Goal: Information Seeking & Learning: Learn about a topic

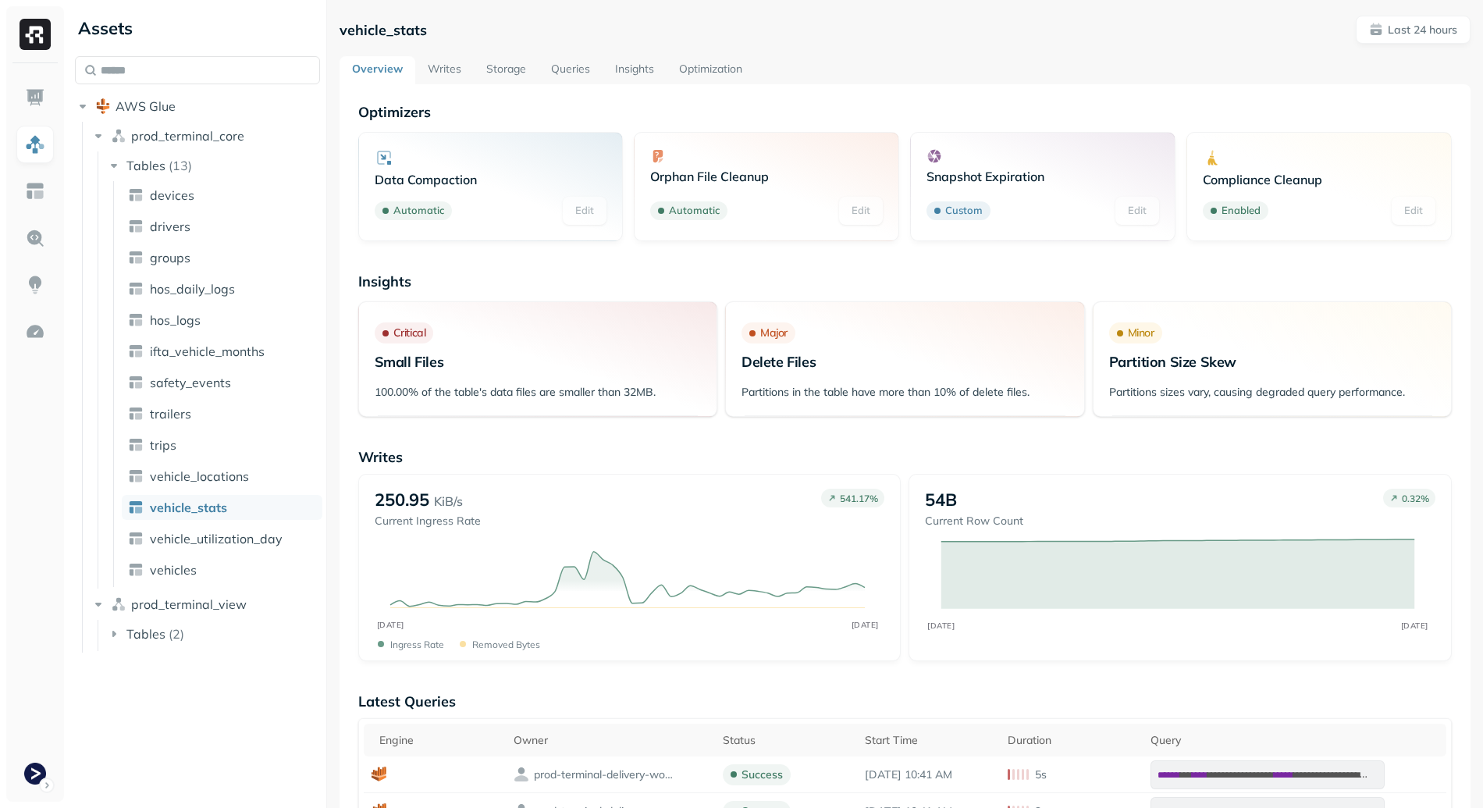
click at [459, 73] on link "Writes" at bounding box center [444, 70] width 59 height 28
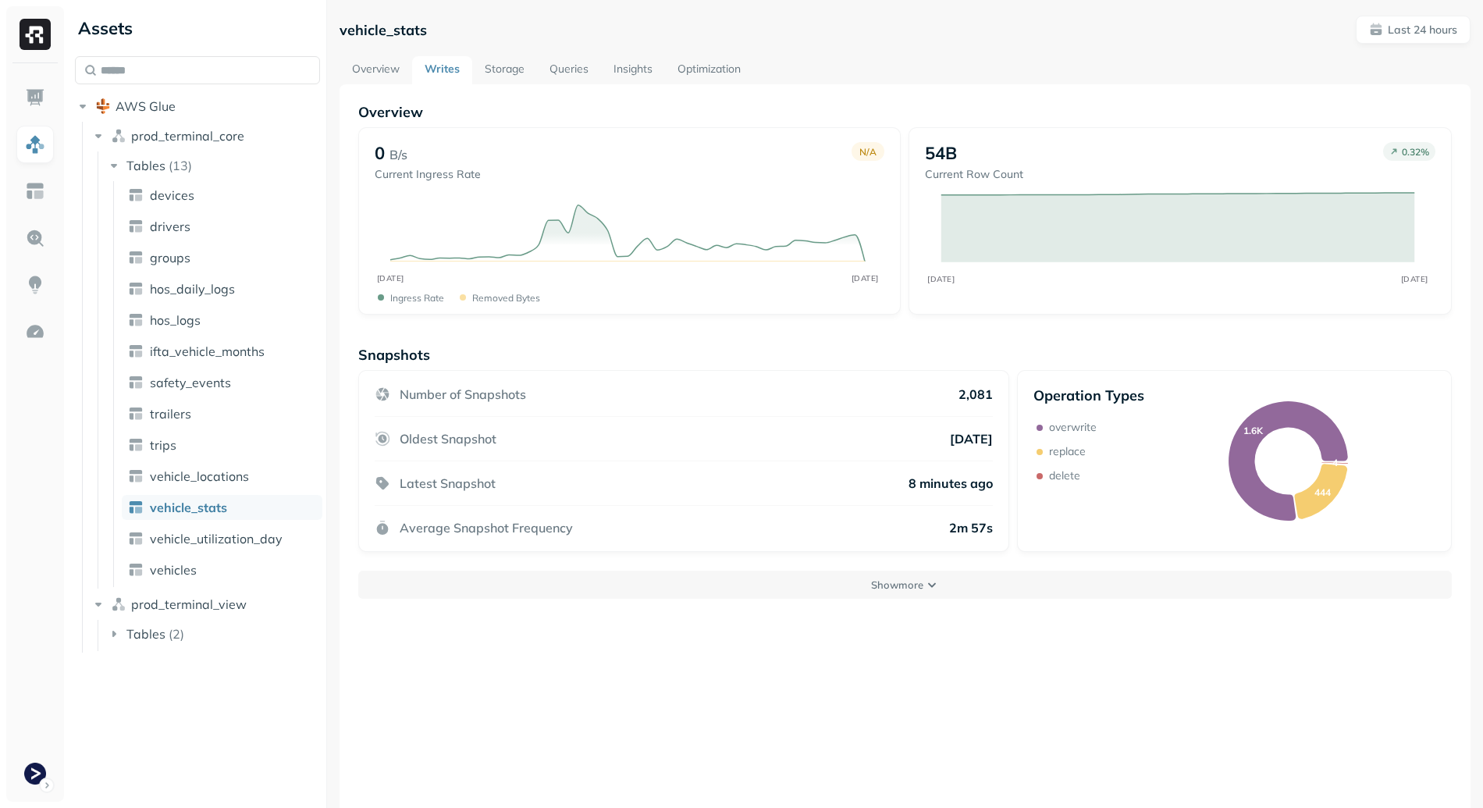
scroll to position [84, 0]
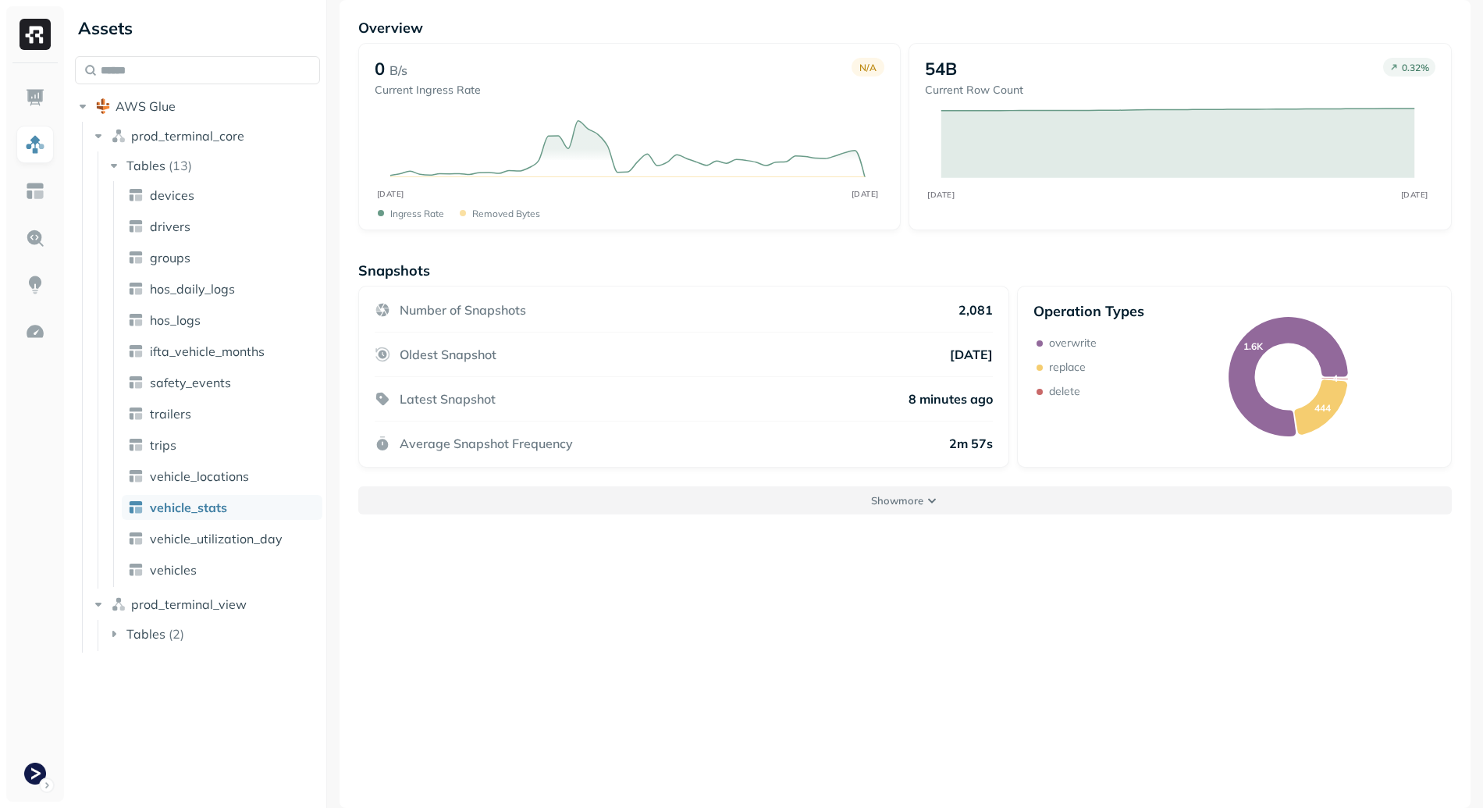
click at [852, 503] on button "Show more" at bounding box center [904, 500] width 1093 height 28
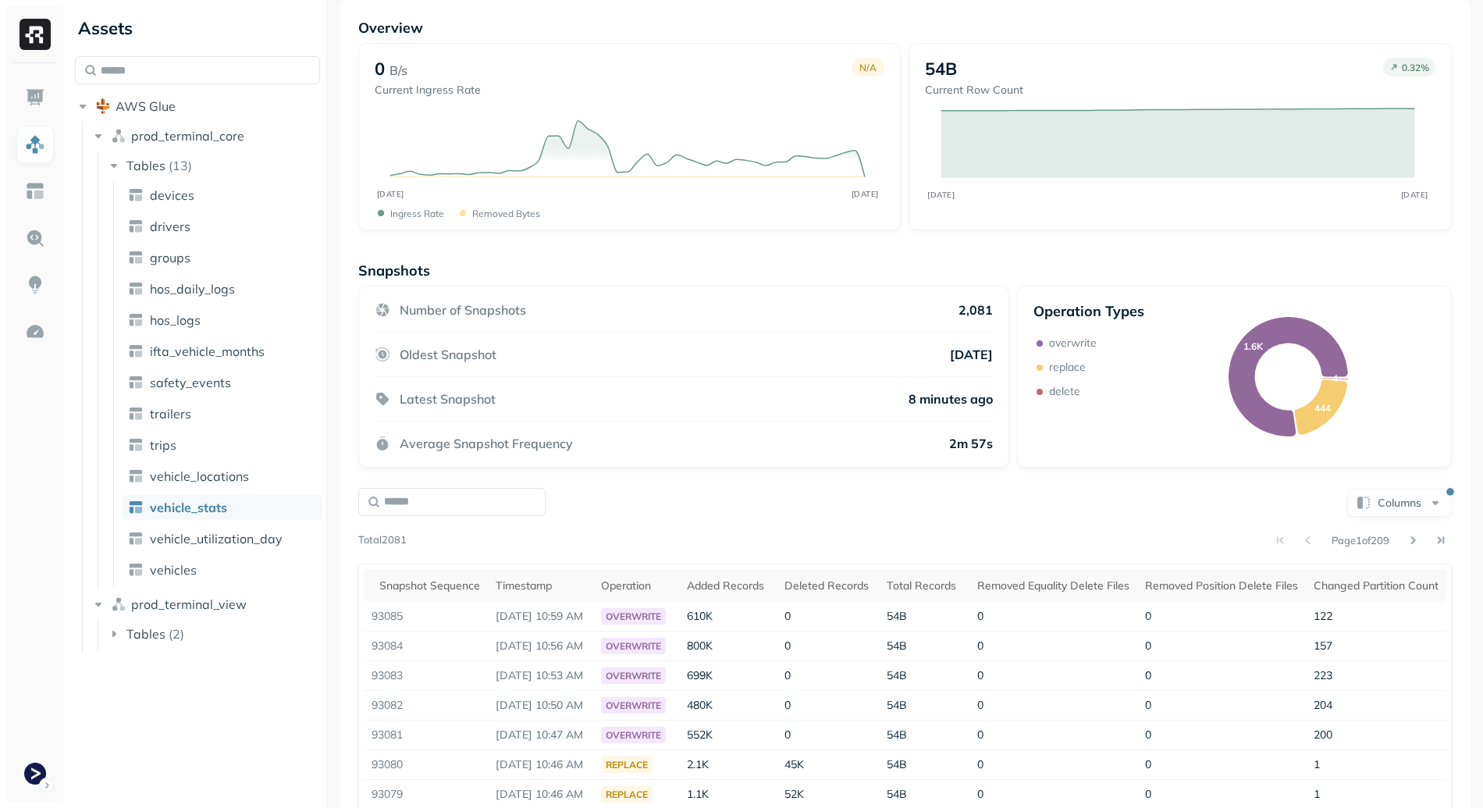
scroll to position [249, 0]
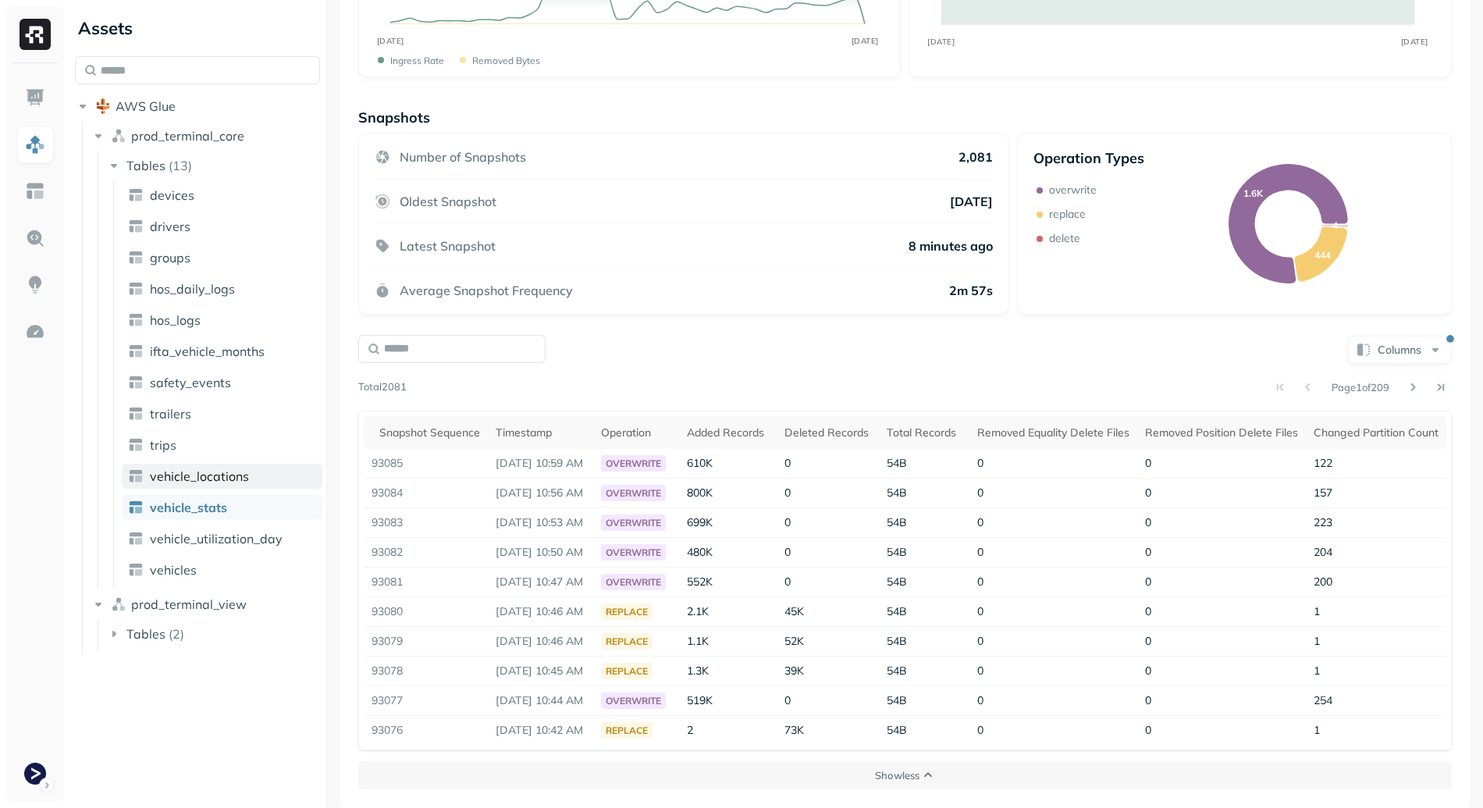
click at [228, 471] on span "vehicle_locations" at bounding box center [199, 476] width 99 height 16
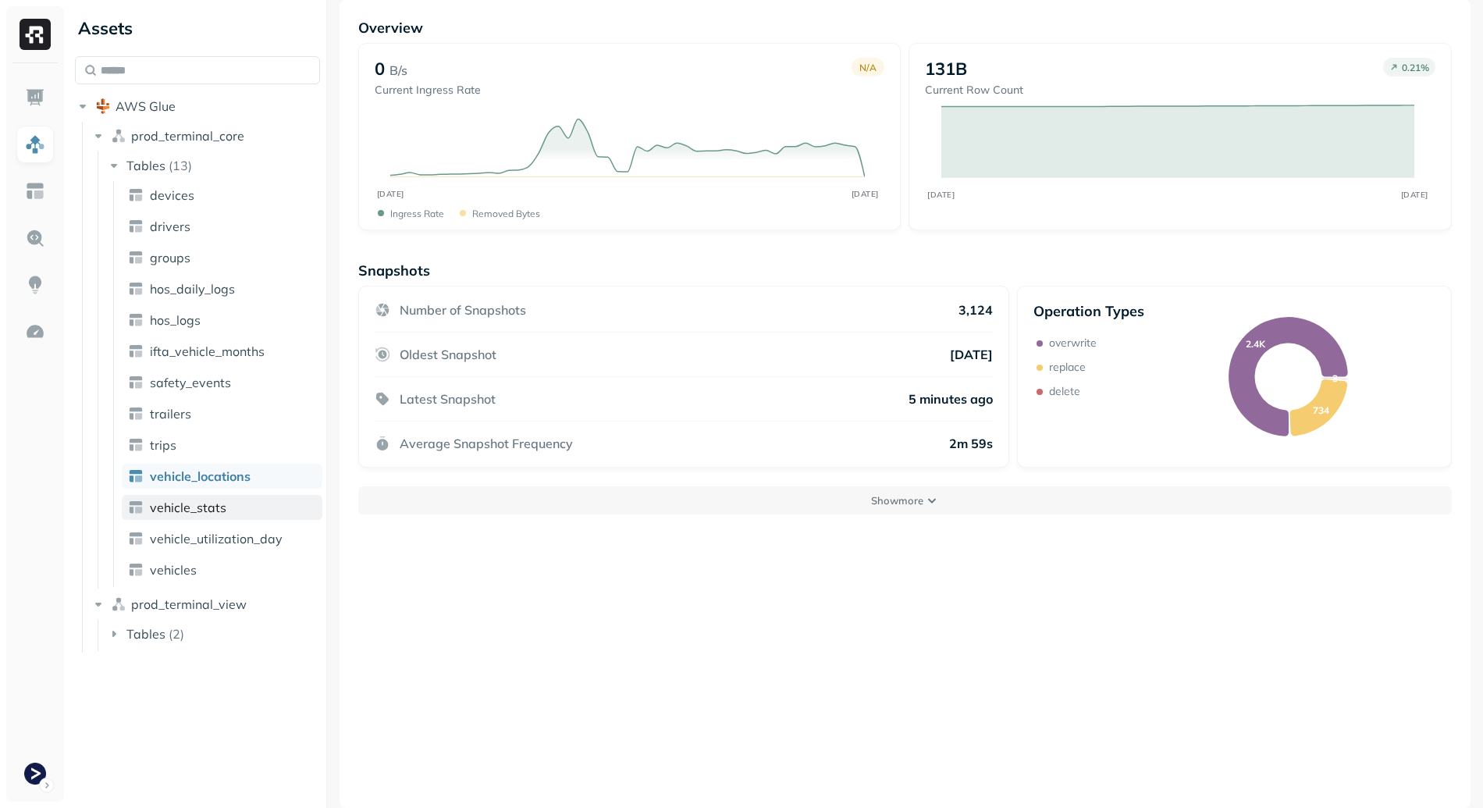
click at [218, 503] on span "vehicle_stats" at bounding box center [188, 507] width 76 height 16
click at [805, 498] on button "Show more" at bounding box center [904, 500] width 1093 height 28
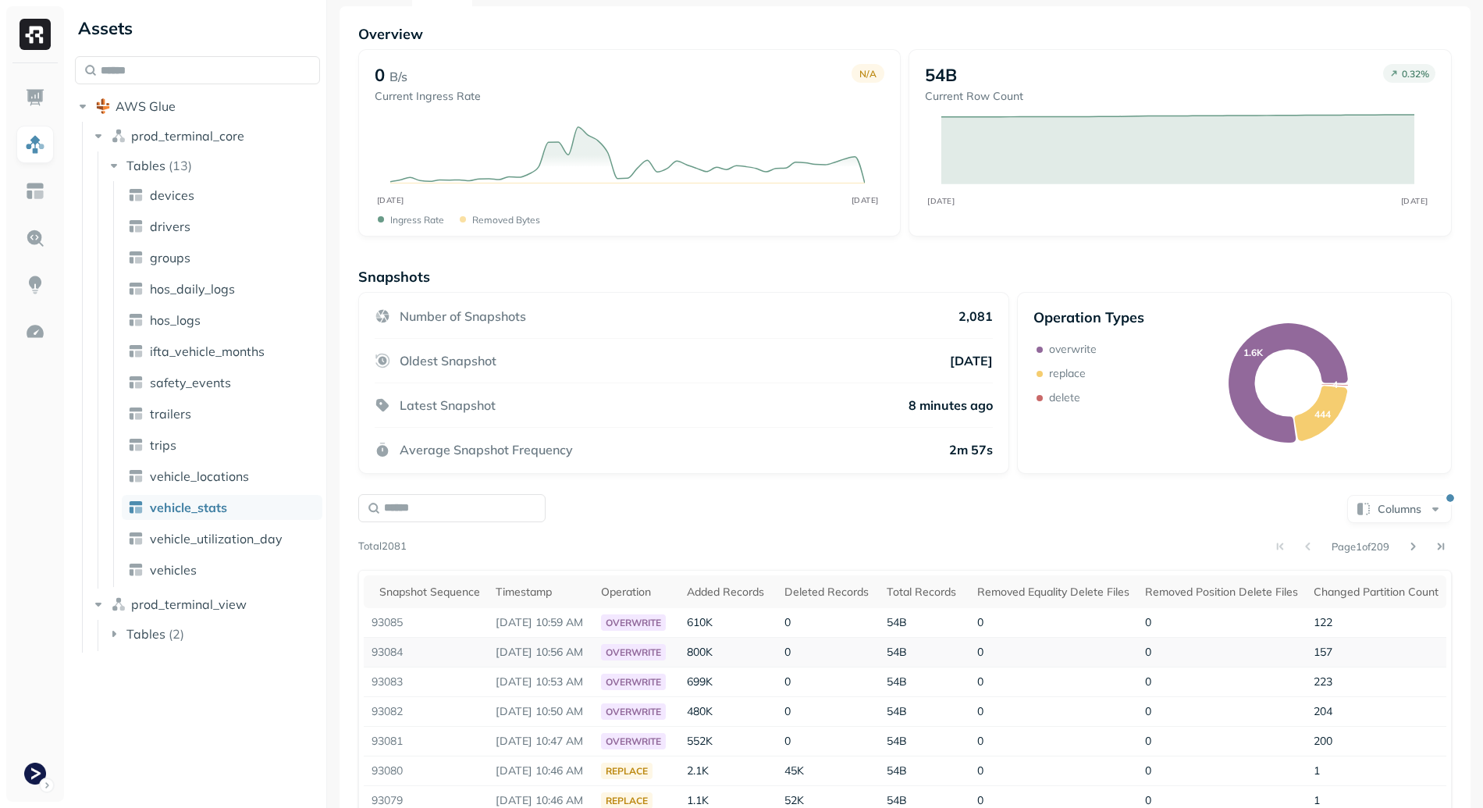
scroll to position [249, 0]
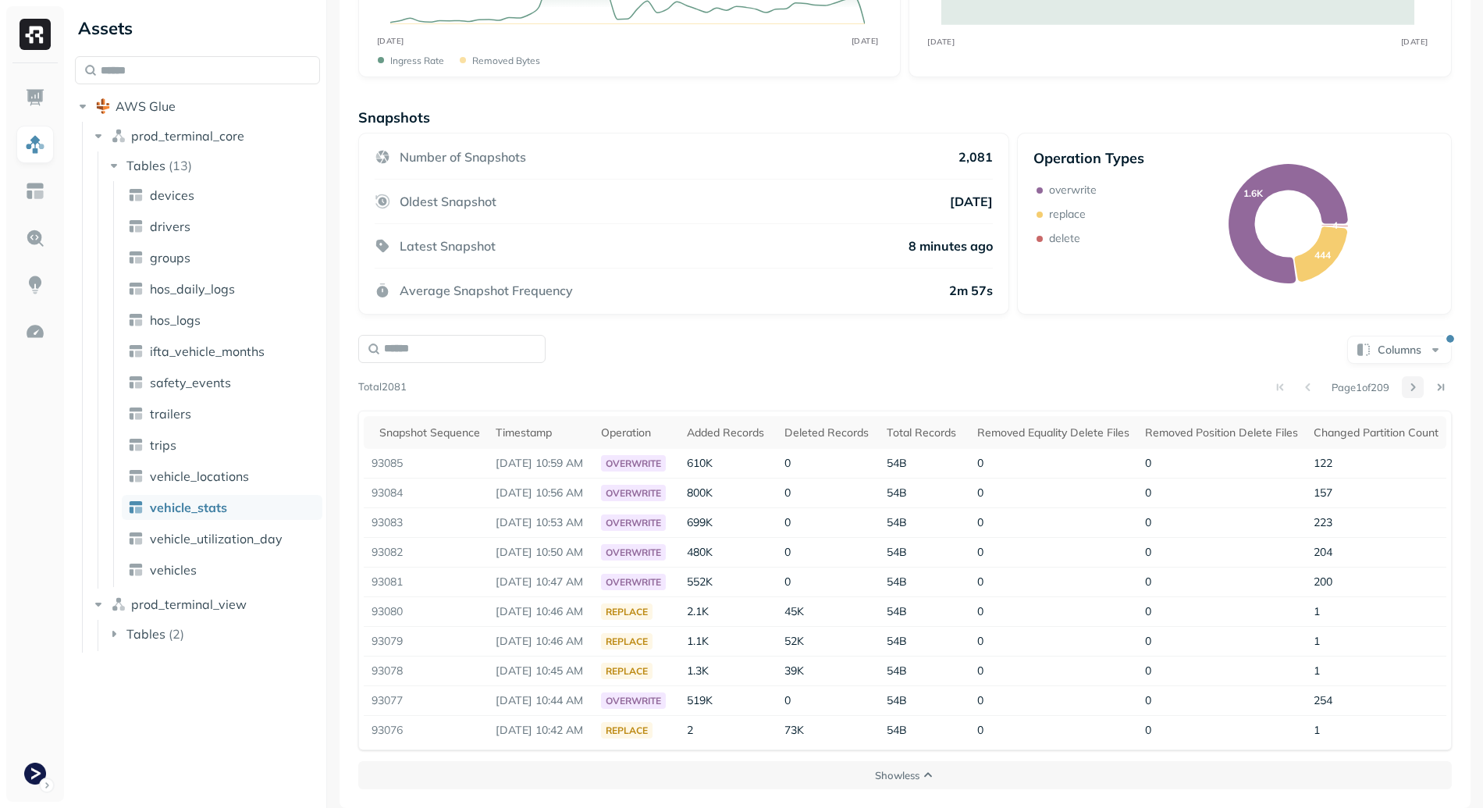
click at [1401, 376] on button at bounding box center [1412, 387] width 22 height 22
click at [1406, 376] on button at bounding box center [1412, 387] width 22 height 22
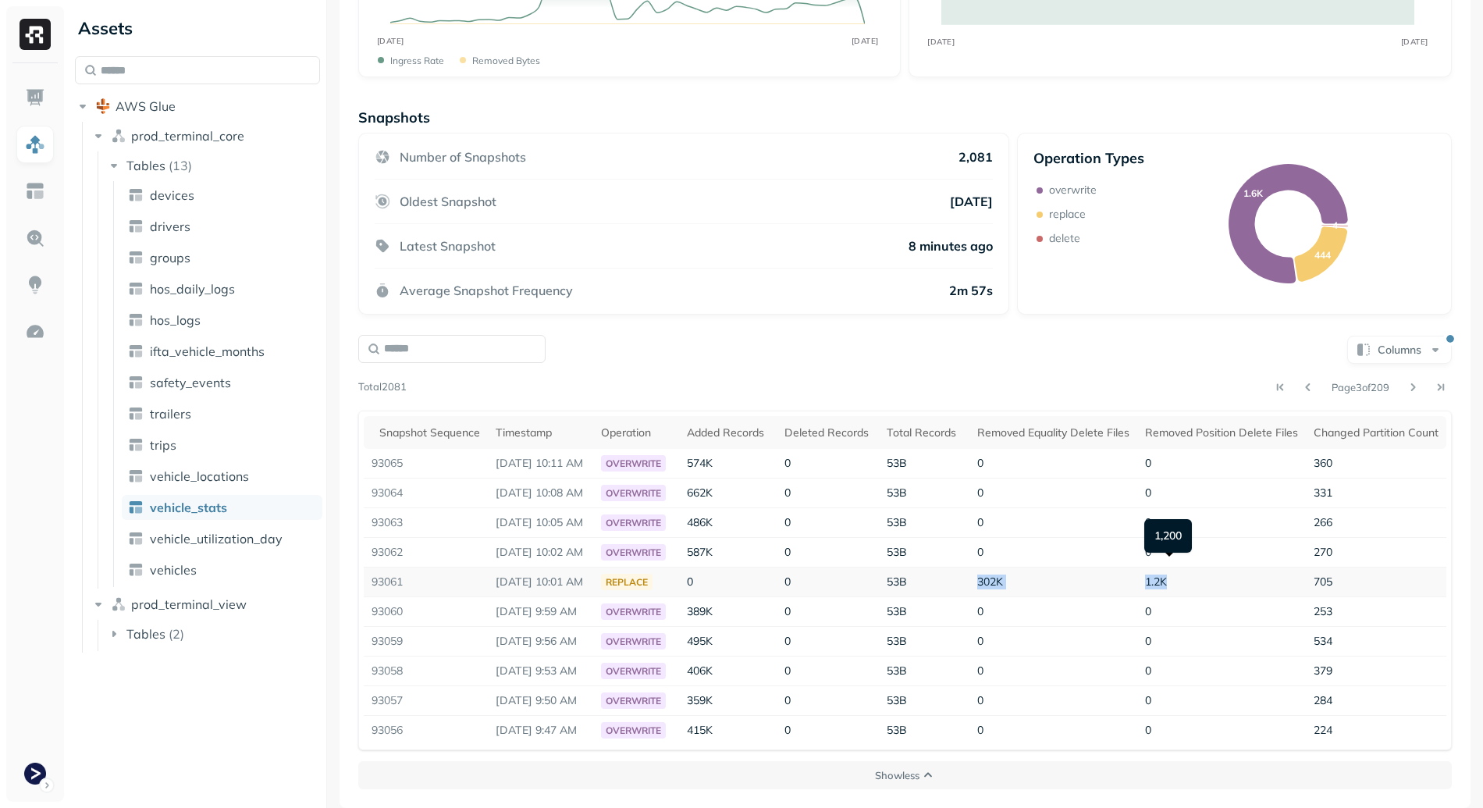
drag, startPoint x: 958, startPoint y: 570, endPoint x: 1238, endPoint y: 570, distance: 280.1
click at [1238, 570] on tr "93061 [DATE] 10:01 AM replace 0 0 53B 302K 1.2K 705" at bounding box center [905, 582] width 1082 height 30
click at [1238, 570] on td "1.2K" at bounding box center [1221, 582] width 169 height 30
click at [235, 464] on link "vehicle_locations" at bounding box center [222, 476] width 201 height 25
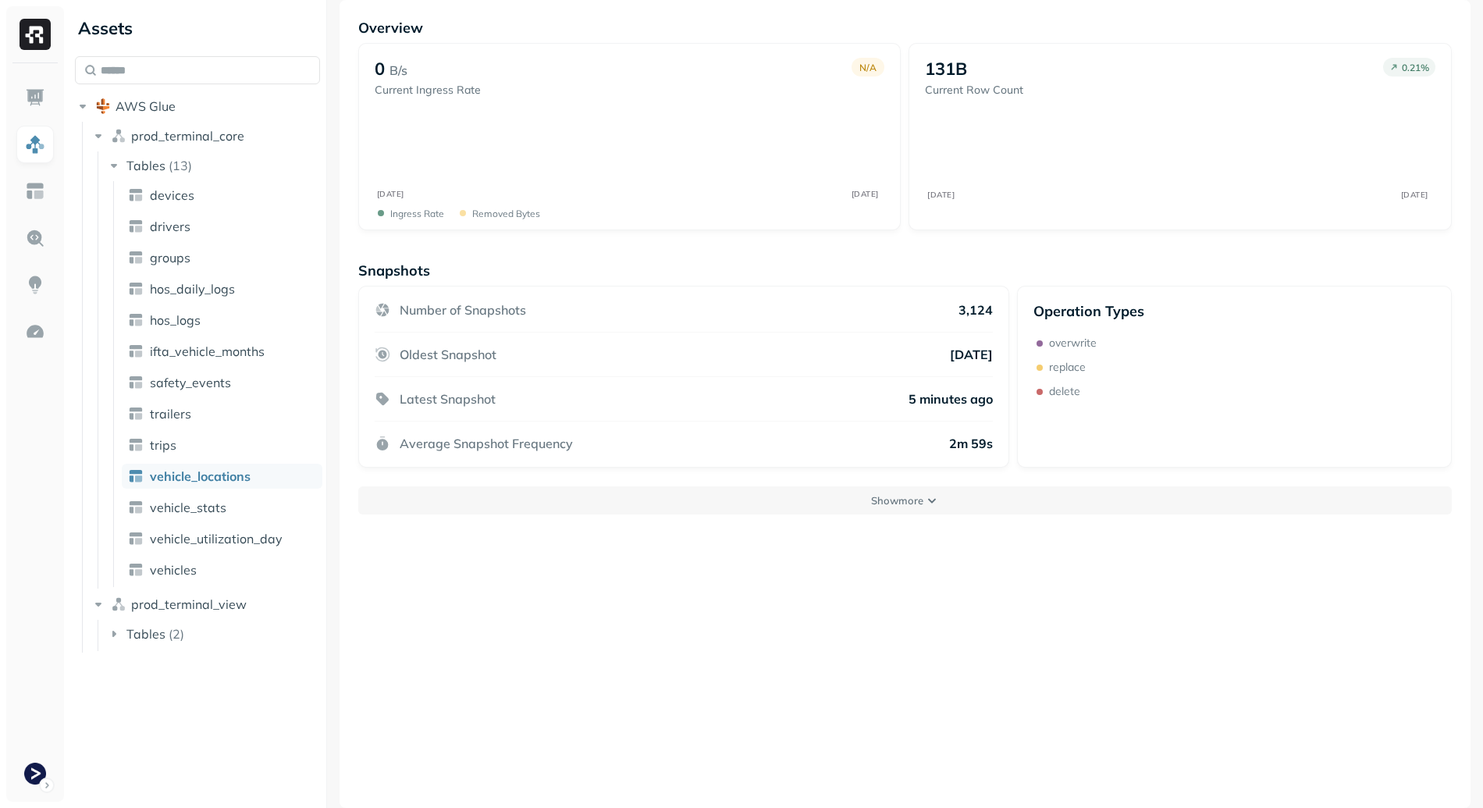
scroll to position [84, 0]
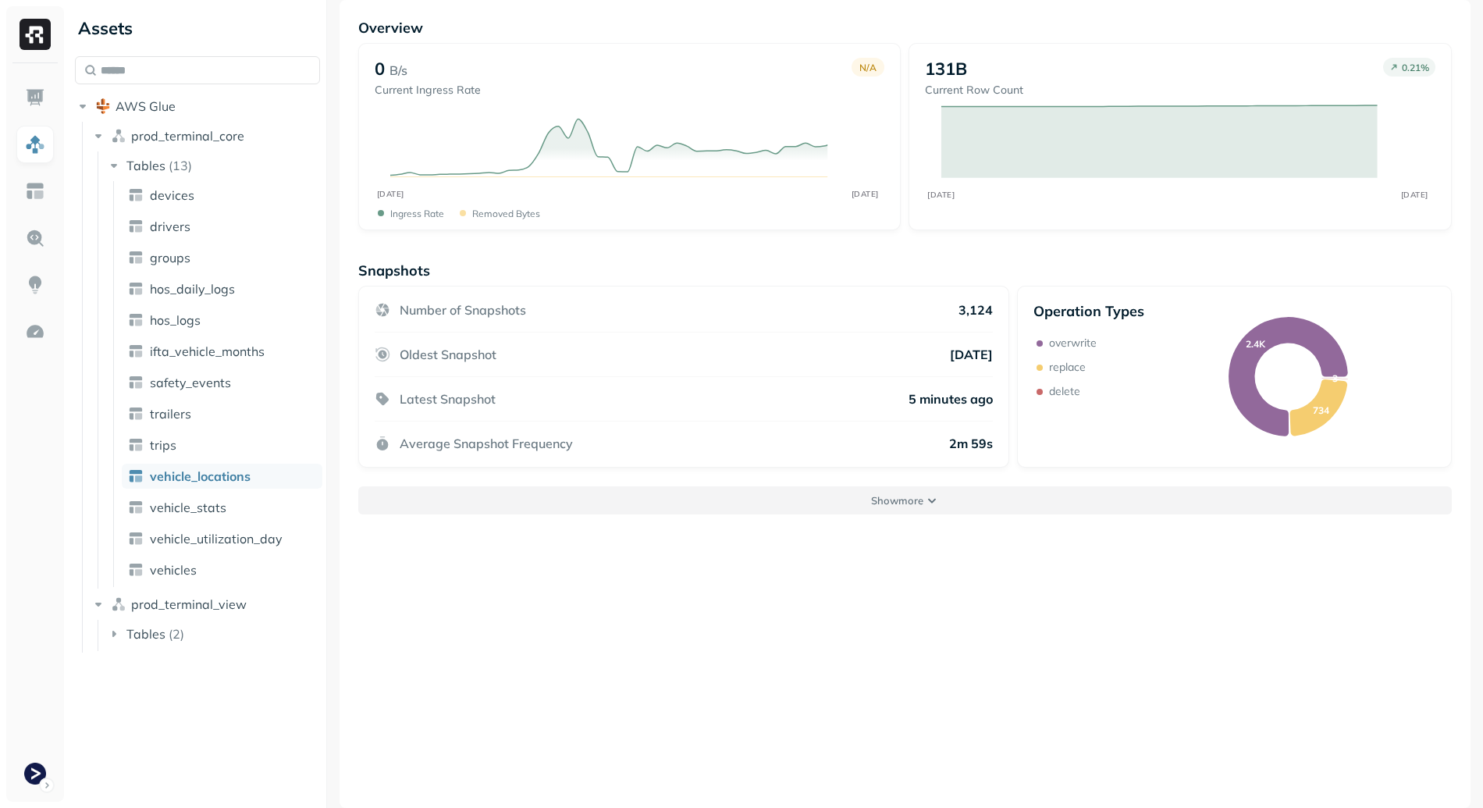
click at [957, 503] on button "Show more" at bounding box center [904, 500] width 1093 height 28
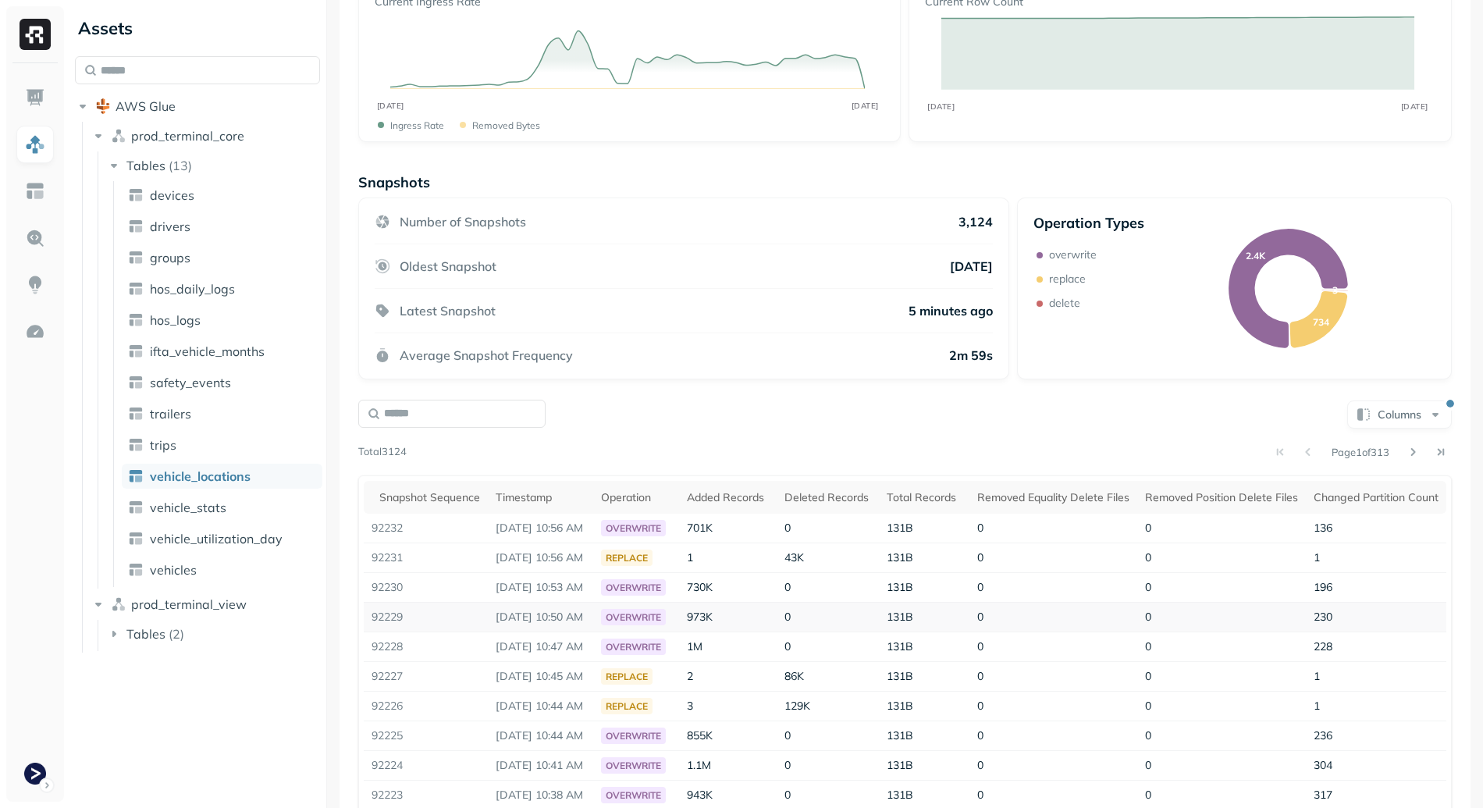
scroll to position [249, 0]
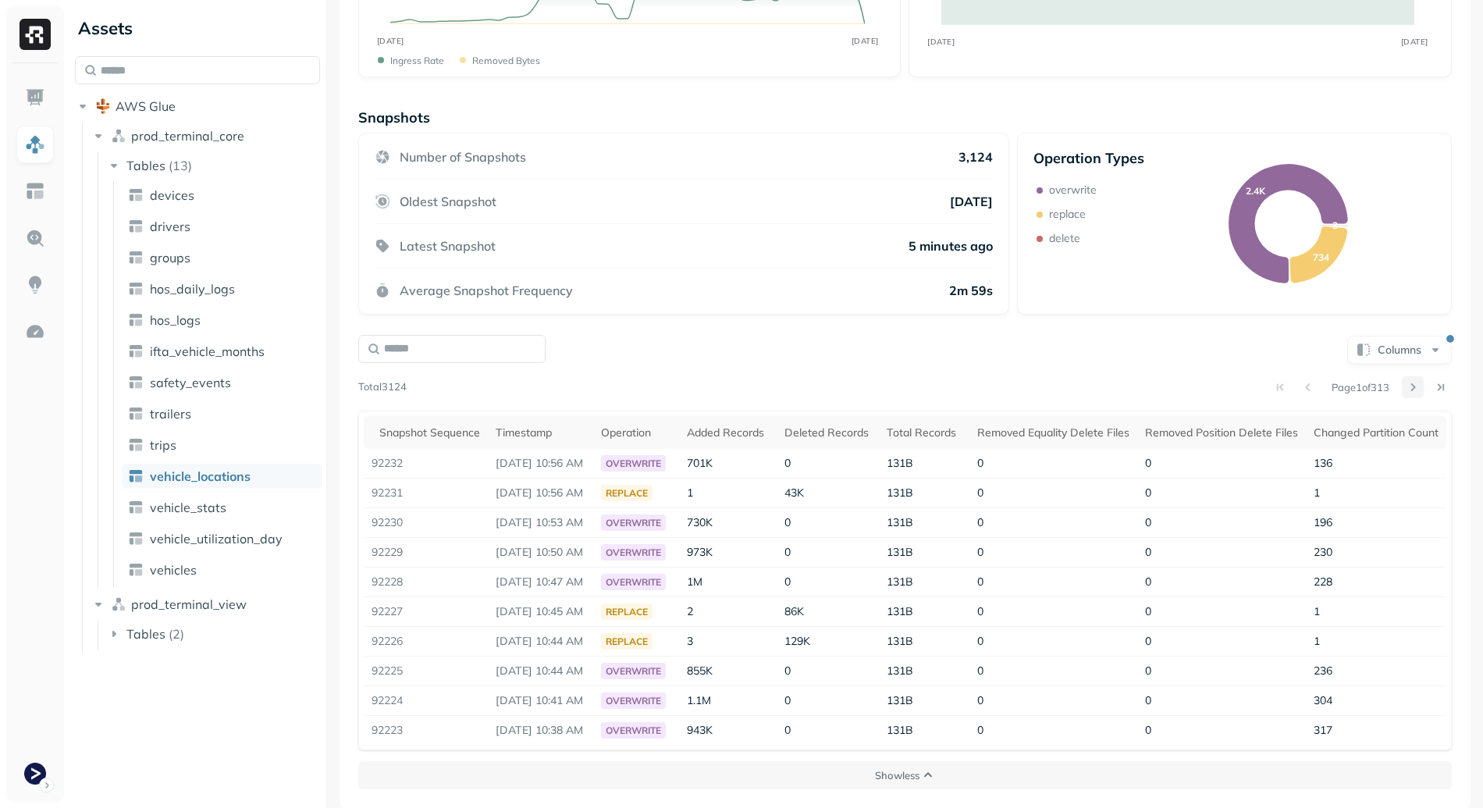
click at [1408, 376] on button at bounding box center [1412, 387] width 22 height 22
click at [1405, 376] on button at bounding box center [1412, 387] width 22 height 22
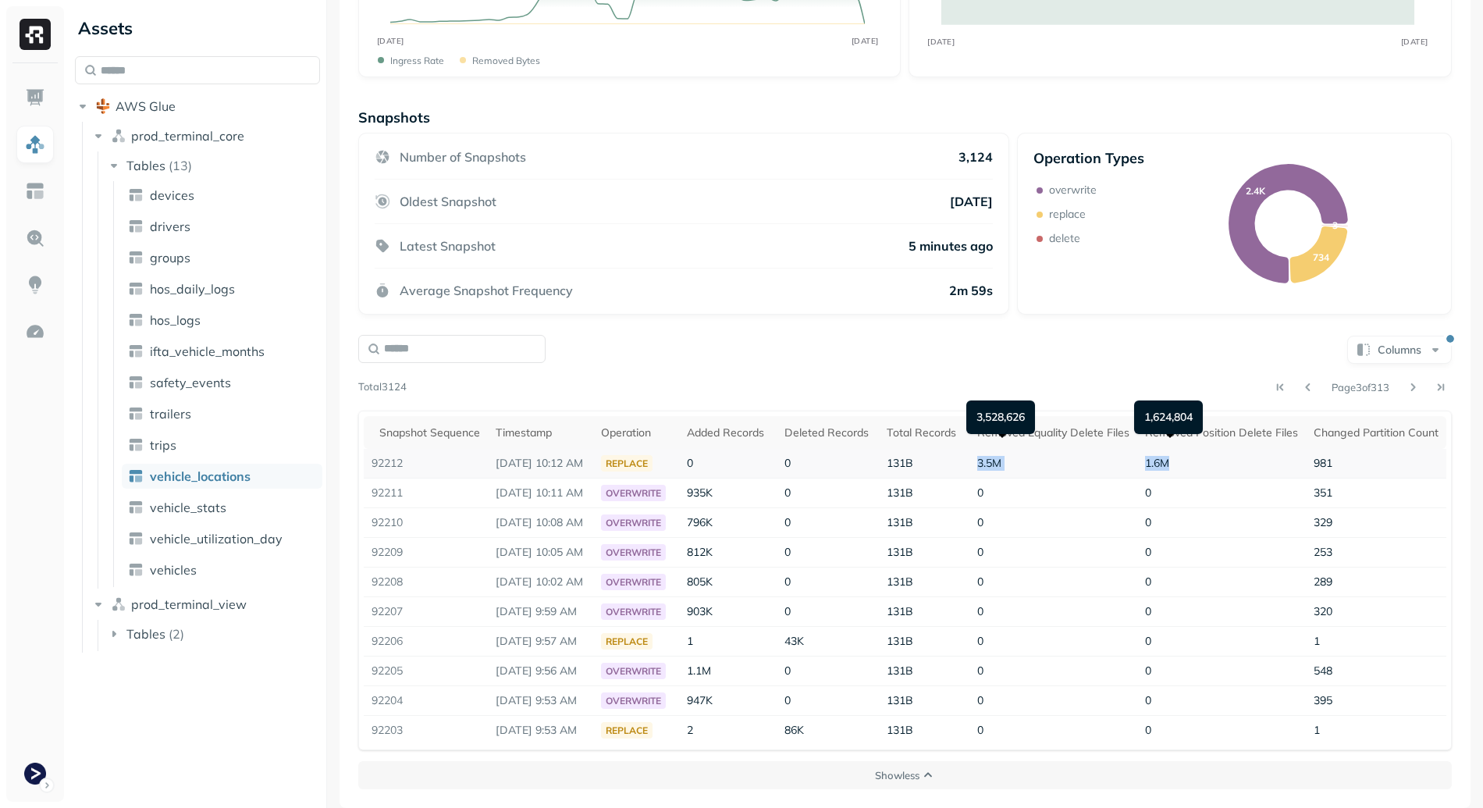
drag, startPoint x: 979, startPoint y: 455, endPoint x: 1226, endPoint y: 452, distance: 246.6
click at [1225, 452] on tr "92212 [DATE] 10:12 AM replace 0 0 131B 3.5M 1.6M 981" at bounding box center [905, 464] width 1082 height 30
click at [1226, 452] on td "1.6M" at bounding box center [1221, 464] width 169 height 30
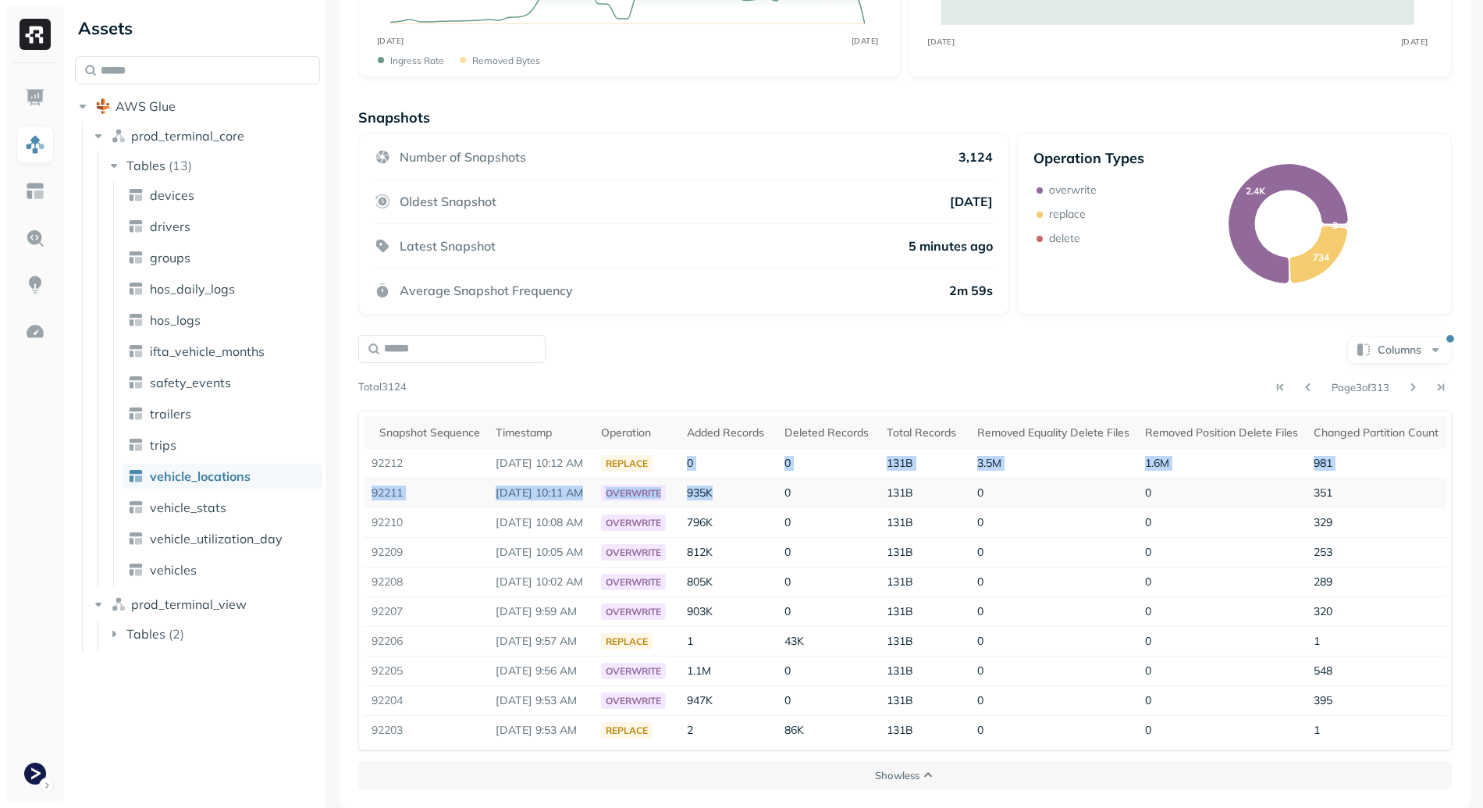
drag, startPoint x: 702, startPoint y: 450, endPoint x: 883, endPoint y: 467, distance: 181.8
click at [883, 467] on tbody "92212 [DATE] 10:12 AM replace 0 0 131B 3.5M 1.6M 981 92211 [DATE] 10:11 AM over…" at bounding box center [905, 597] width 1082 height 296
click at [879, 478] on td "0" at bounding box center [827, 493] width 103 height 30
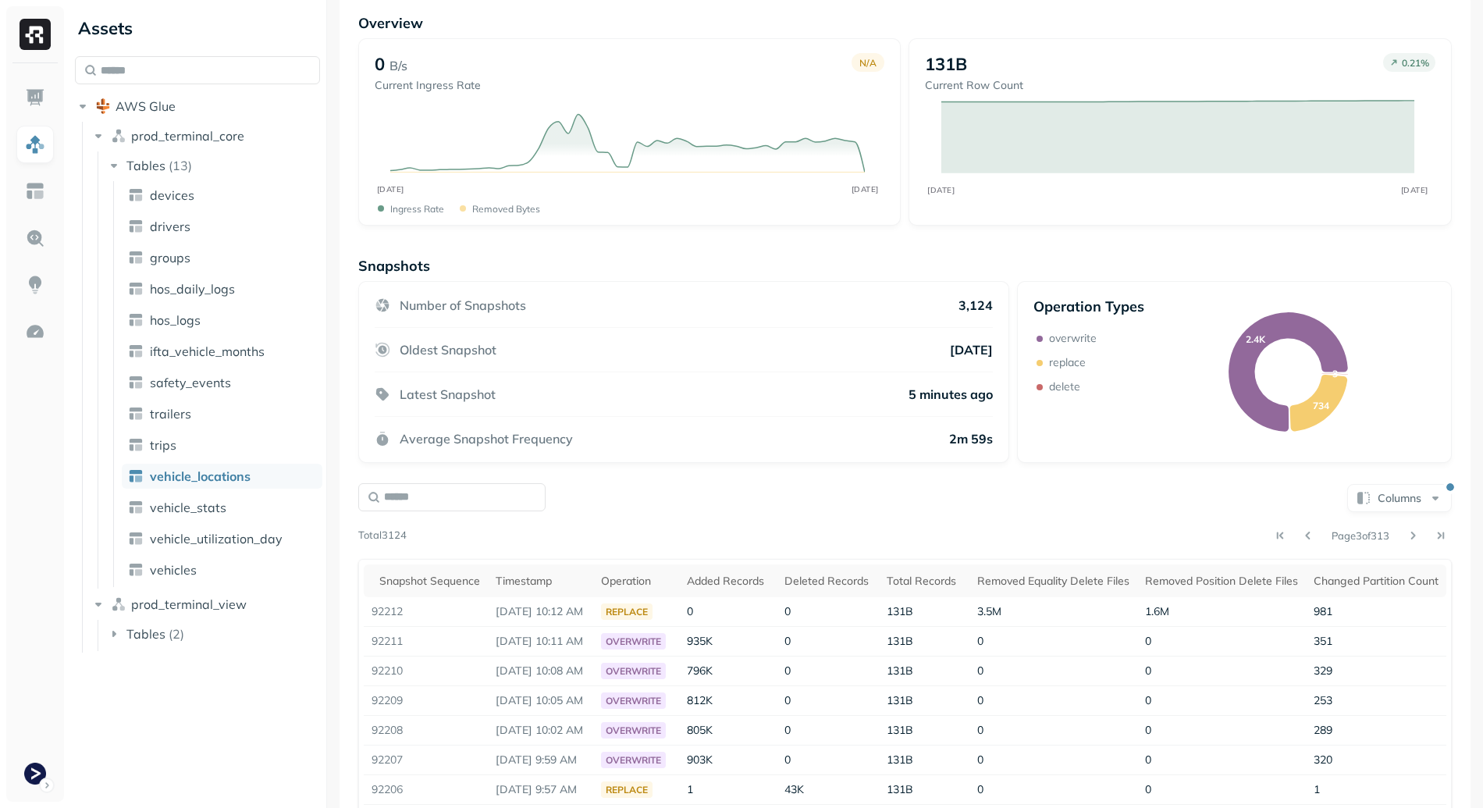
scroll to position [0, 0]
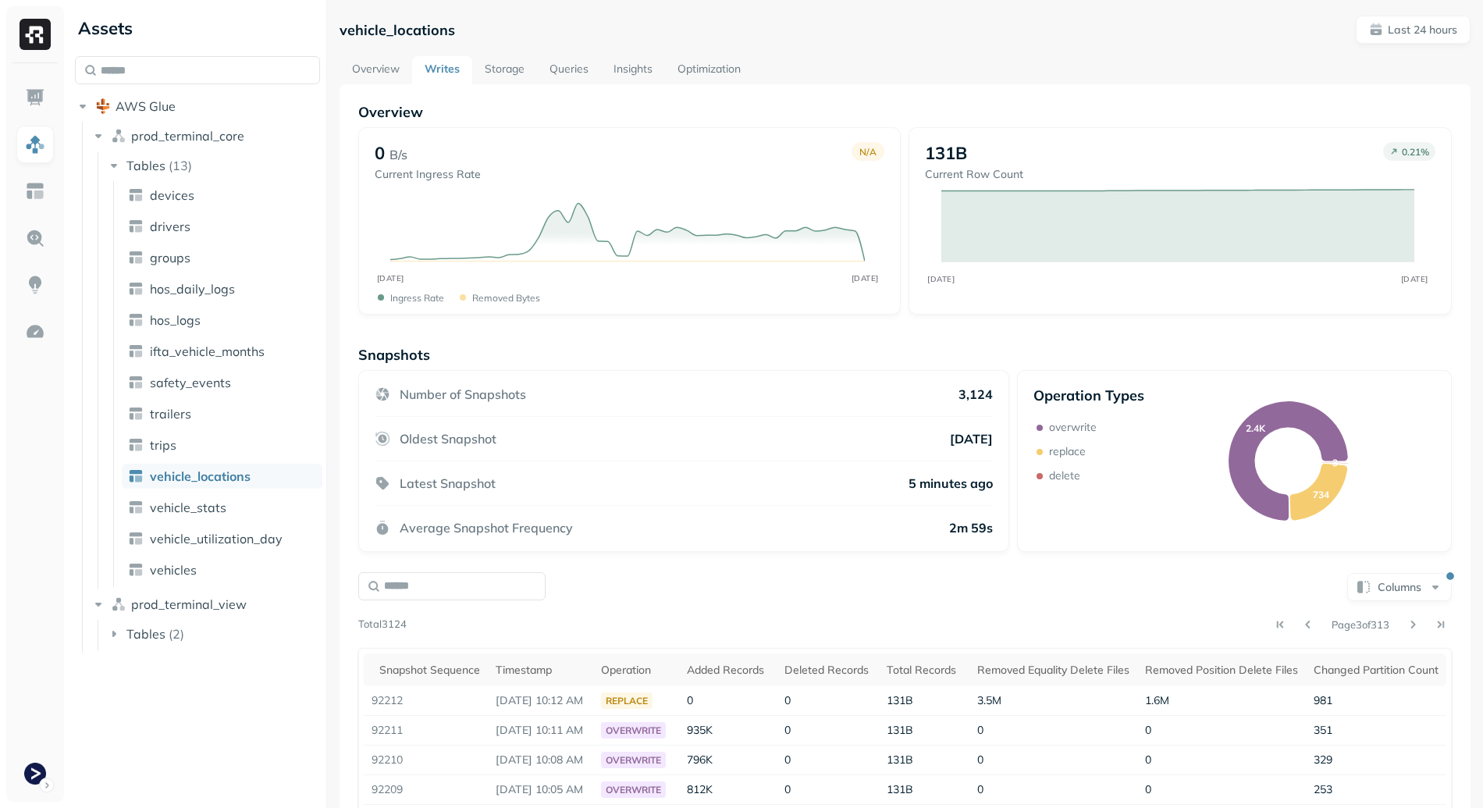
click at [531, 76] on link "Storage" at bounding box center [504, 70] width 65 height 28
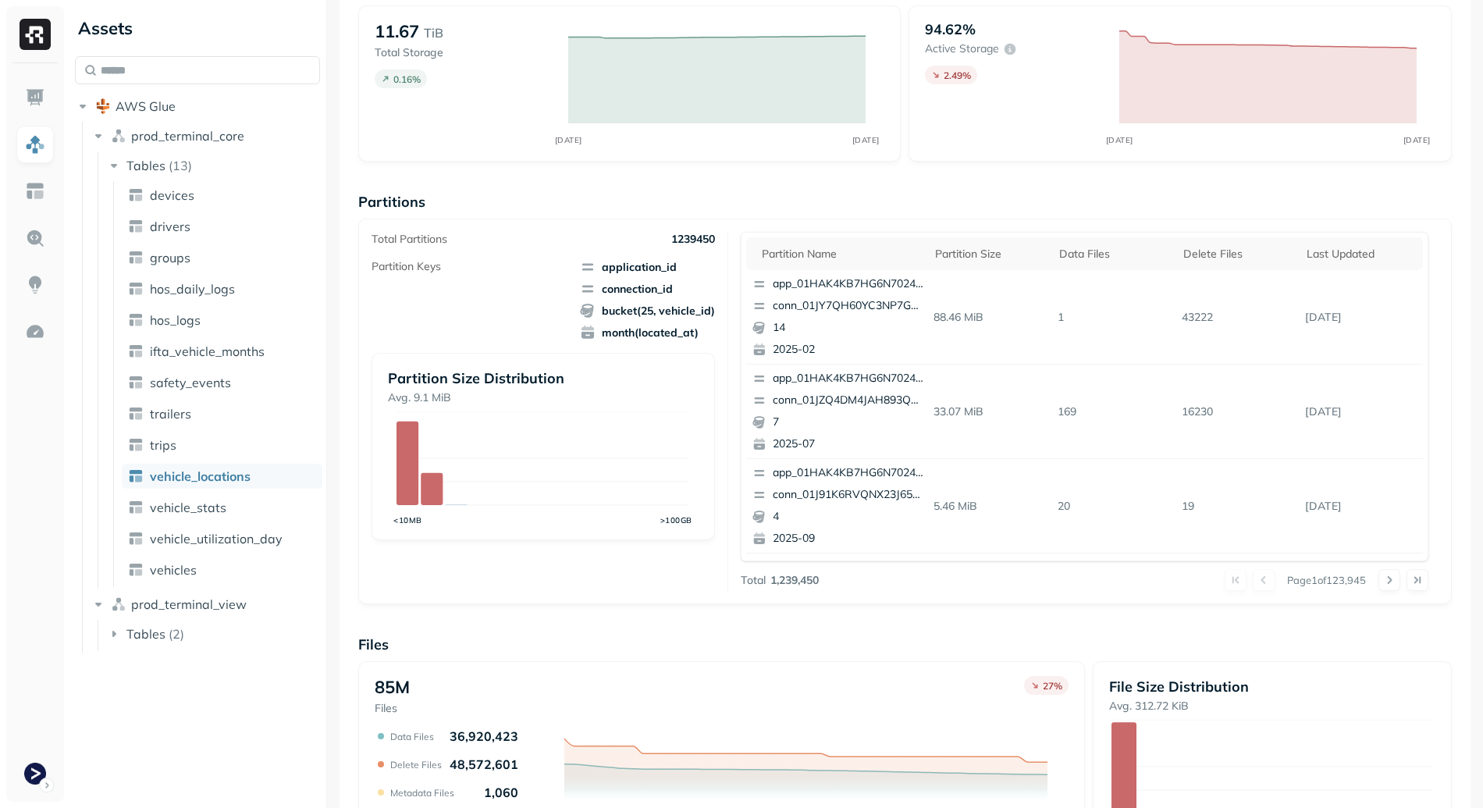
scroll to position [385, 0]
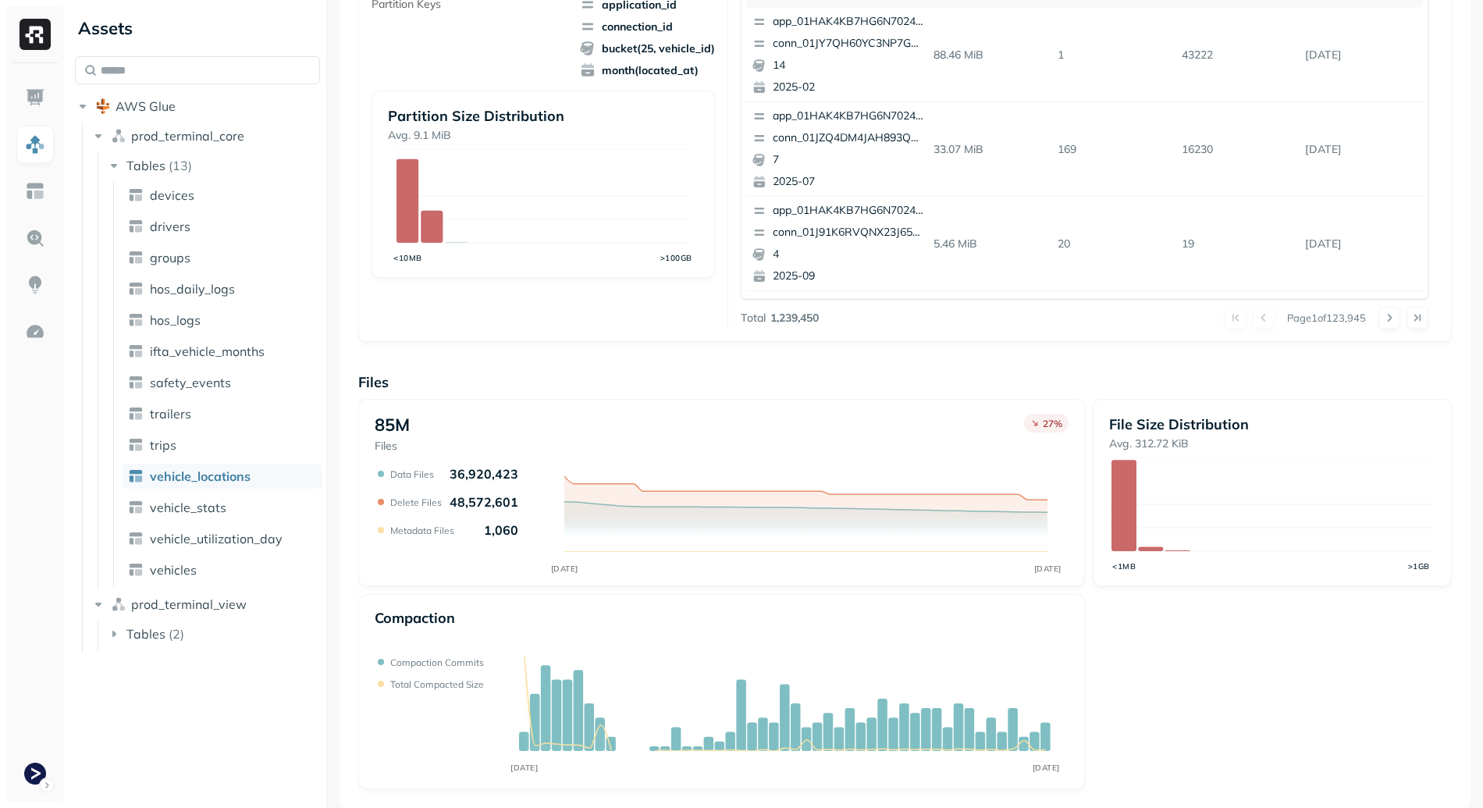
click at [183, 485] on link "vehicle_locations" at bounding box center [222, 476] width 201 height 25
click at [186, 505] on span "vehicle_stats" at bounding box center [188, 507] width 76 height 16
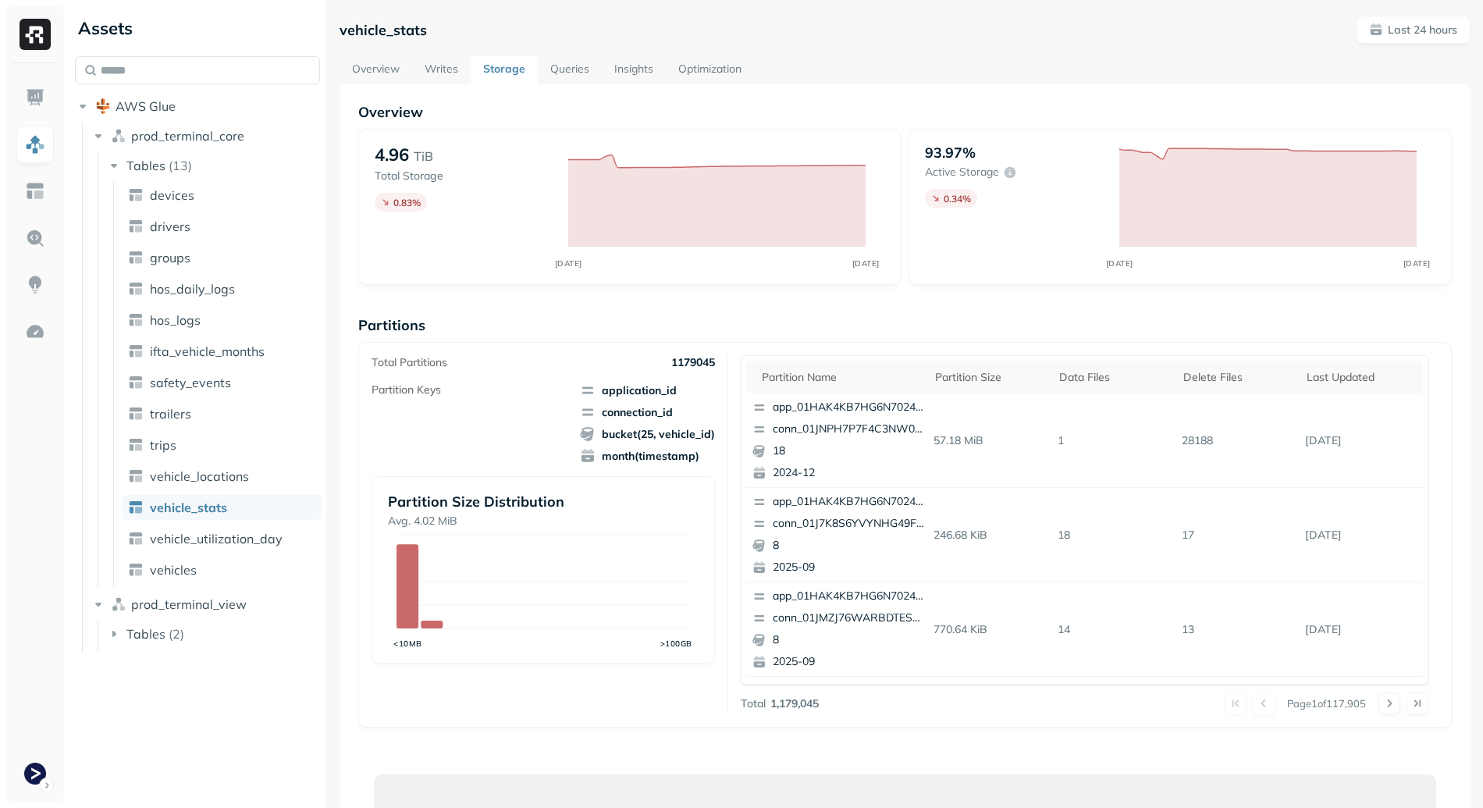
click at [616, 421] on span "application_id connection_id bucket(25, vehicle_id) month(timestamp)" at bounding box center [647, 422] width 135 height 81
drag, startPoint x: 614, startPoint y: 392, endPoint x: 674, endPoint y: 450, distance: 83.9
click at [674, 450] on span "application_id connection_id bucket(25, vehicle_id) month(timestamp)" at bounding box center [647, 422] width 135 height 81
click at [674, 450] on span "month(timestamp)" at bounding box center [647, 456] width 135 height 16
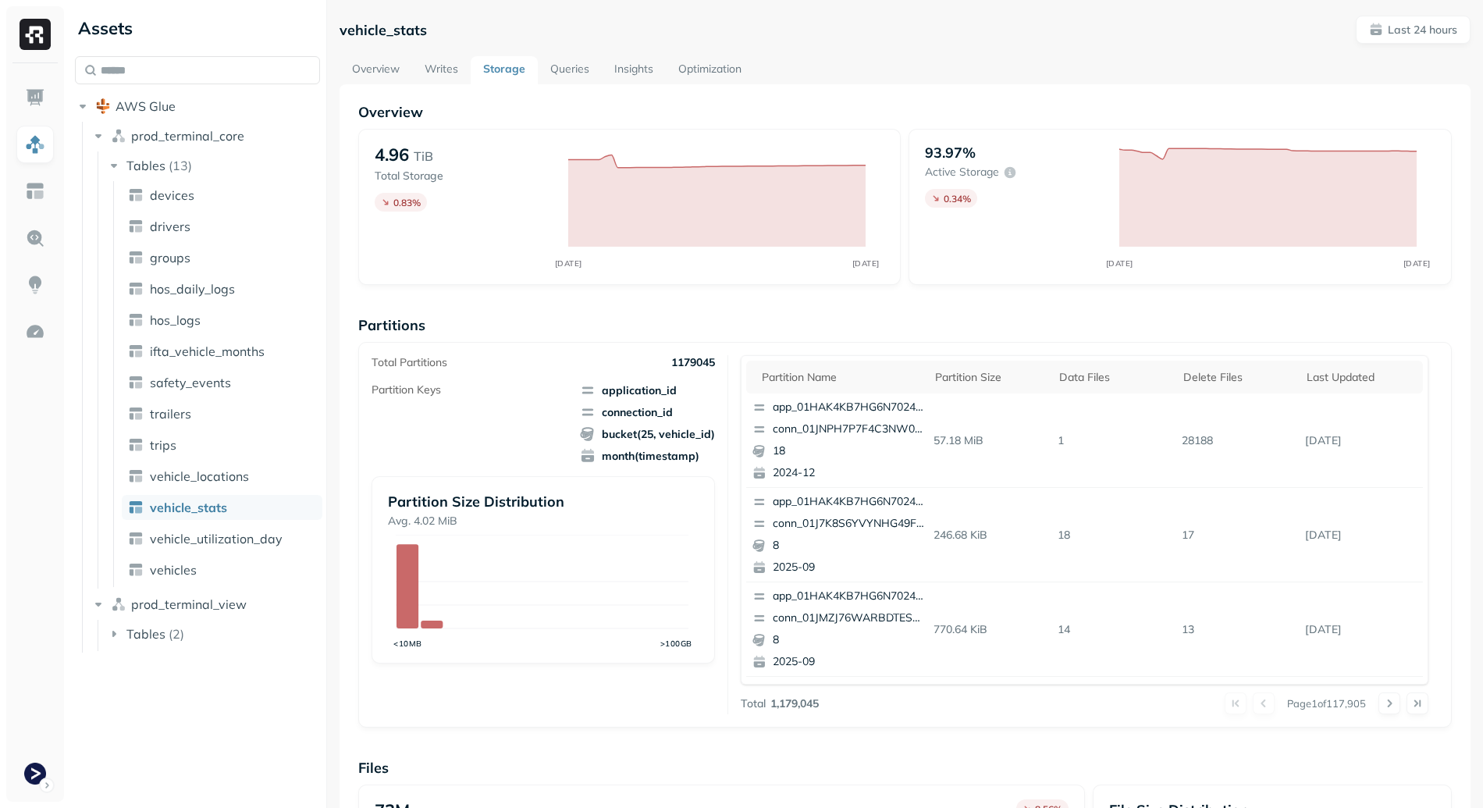
scroll to position [385, 0]
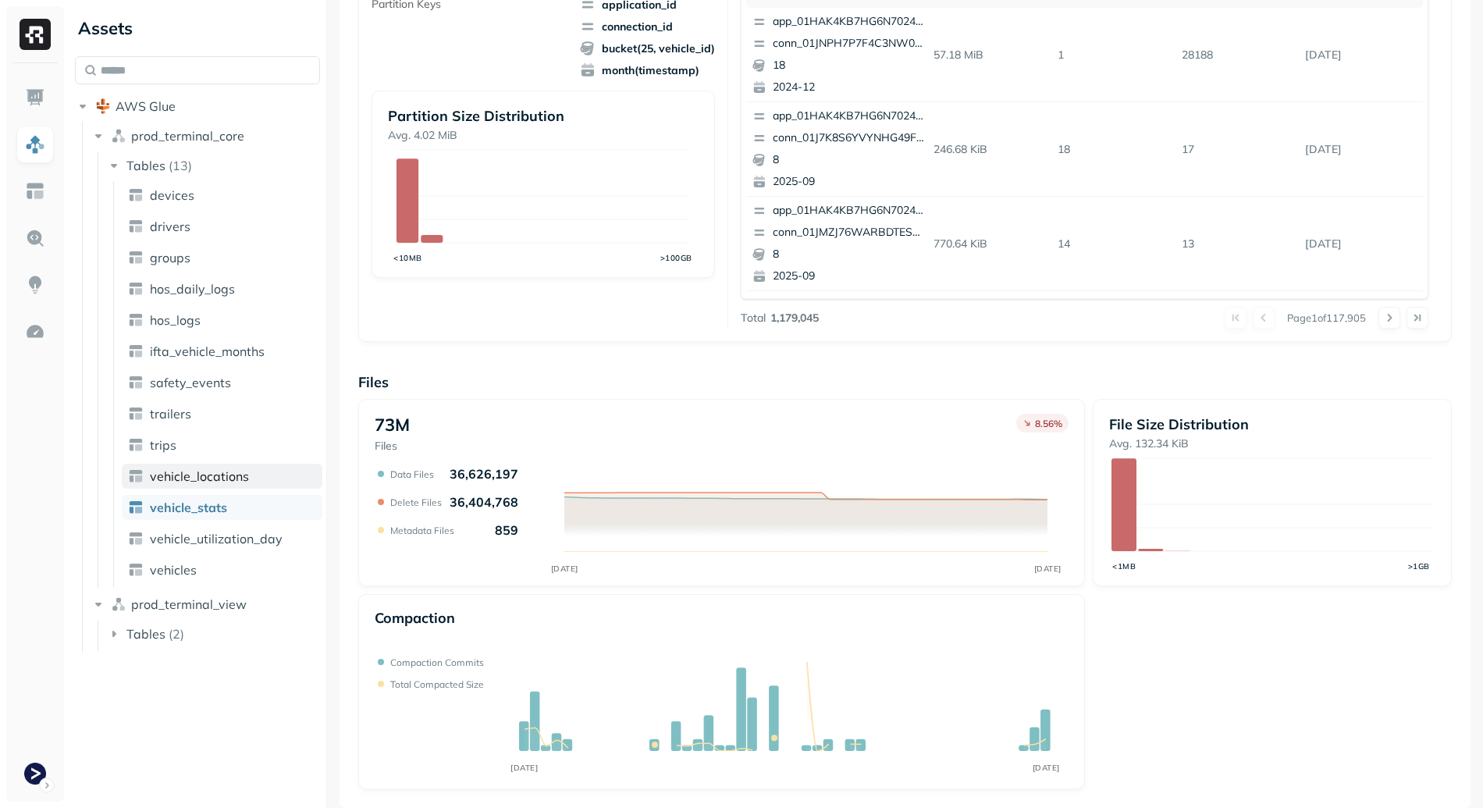
click at [190, 474] on span "vehicle_locations" at bounding box center [199, 476] width 99 height 16
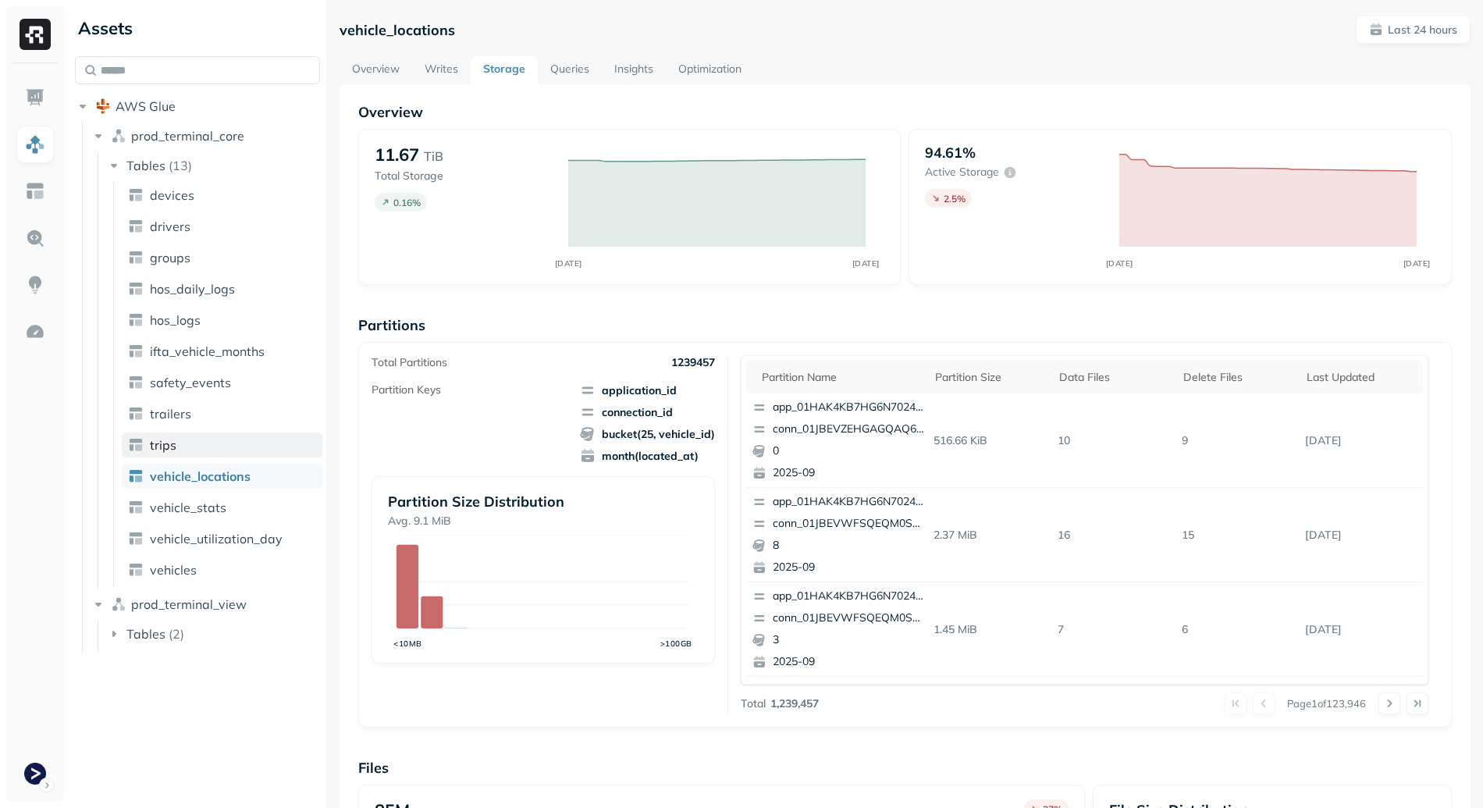
click at [193, 446] on link "trips" at bounding box center [222, 444] width 201 height 25
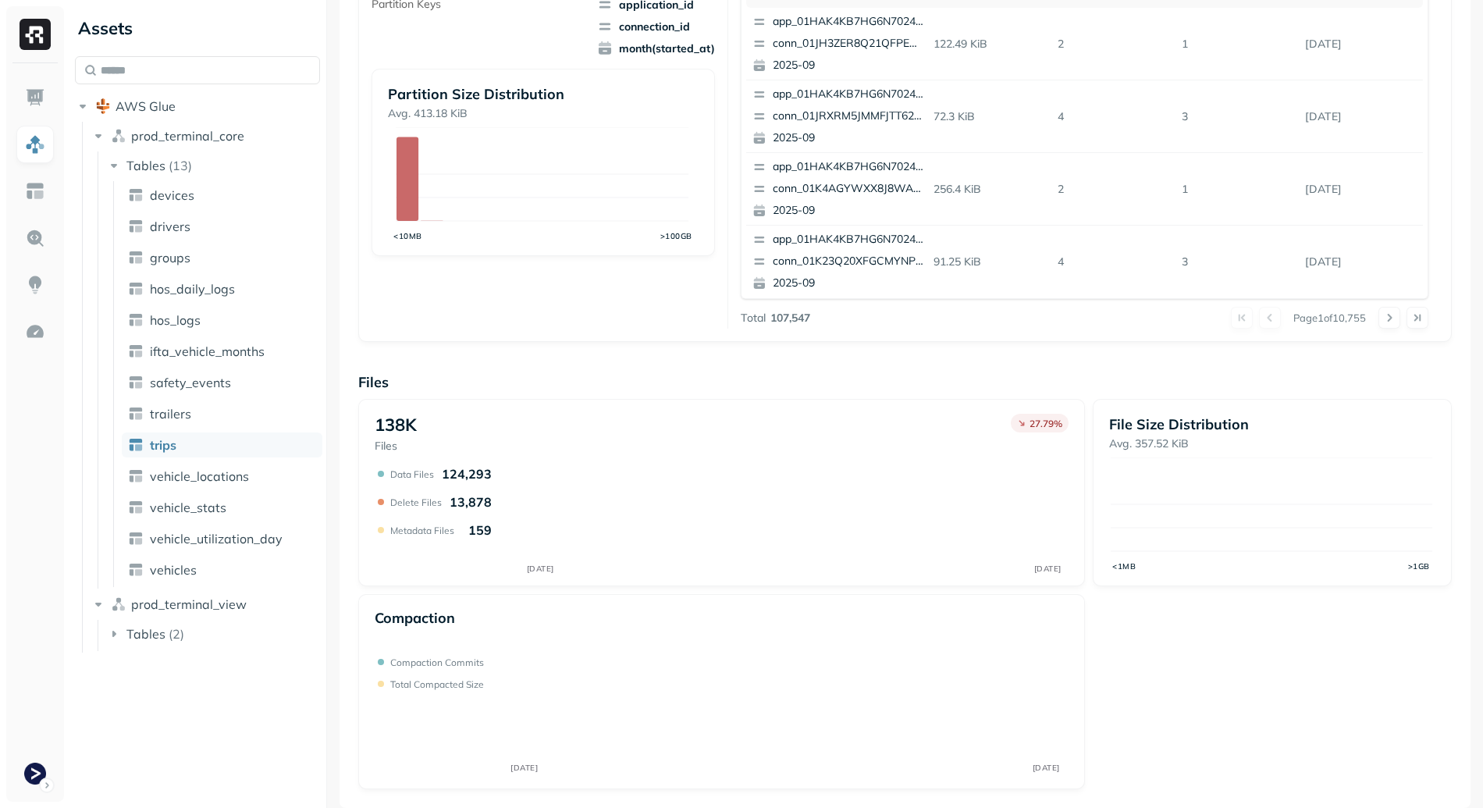
scroll to position [385, 0]
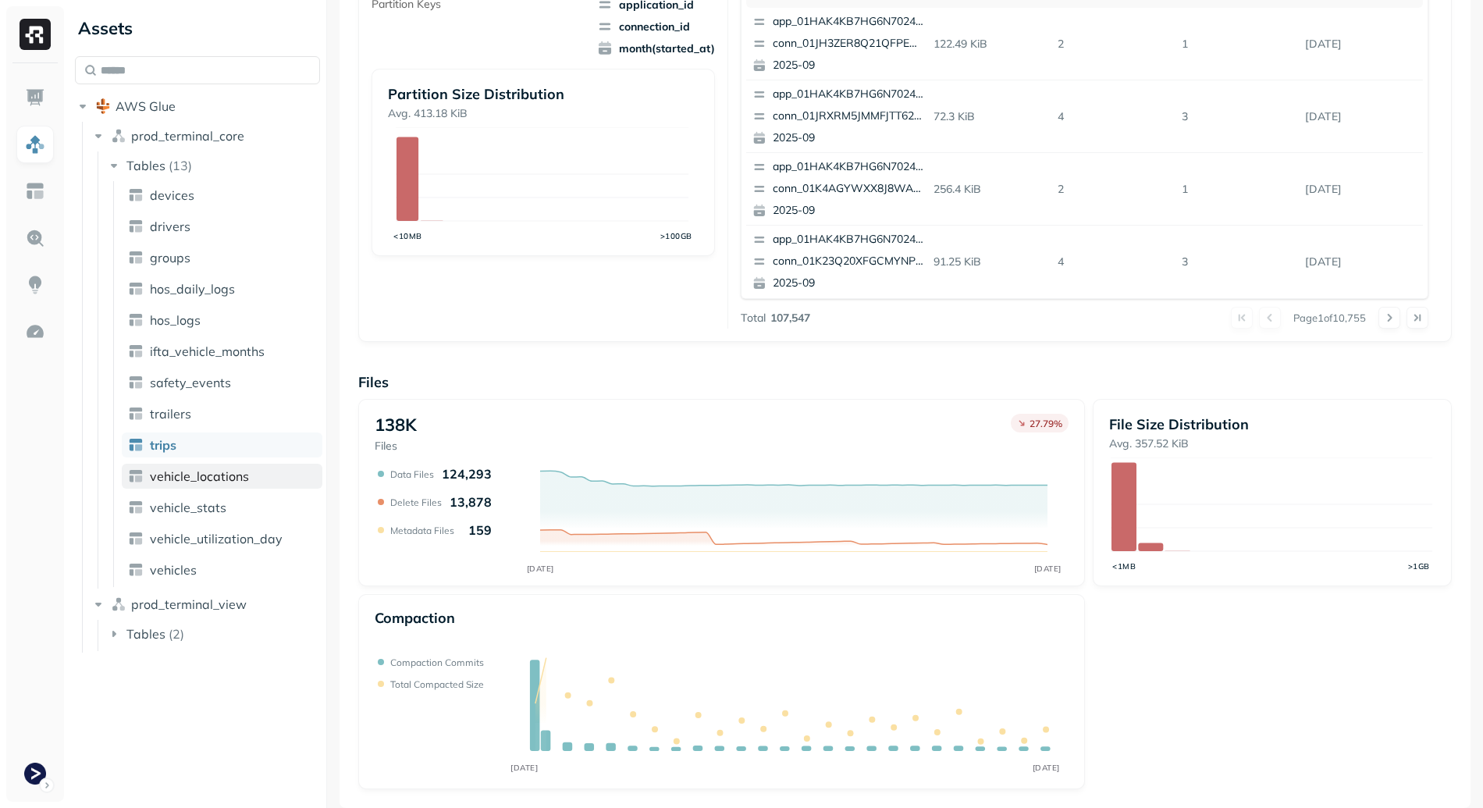
click at [215, 485] on link "vehicle_locations" at bounding box center [222, 476] width 201 height 25
